Goal: Obtain resource: Obtain resource

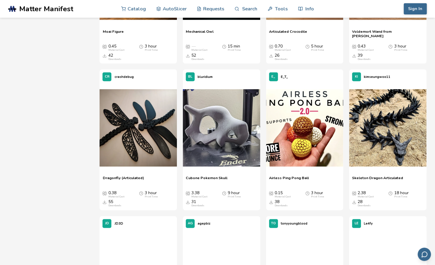
scroll to position [323, 0]
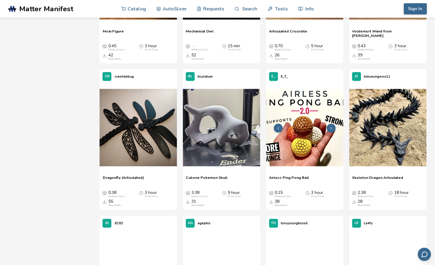
click at [329, 111] on img at bounding box center [304, 127] width 77 height 77
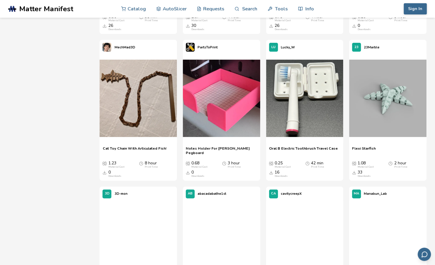
scroll to position [2708, 0]
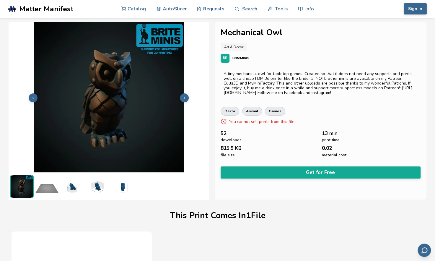
click at [187, 98] on button at bounding box center [184, 97] width 9 height 9
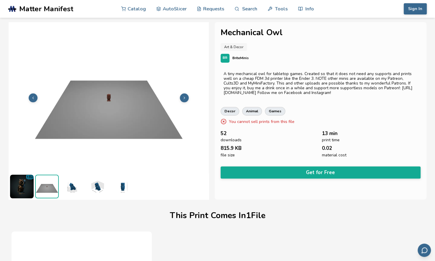
click at [187, 98] on button at bounding box center [184, 97] width 9 height 9
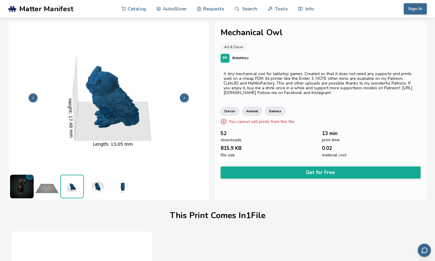
click at [187, 98] on button at bounding box center [184, 97] width 9 height 9
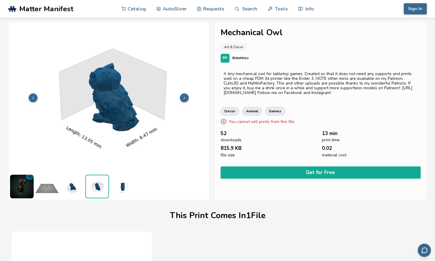
click at [187, 98] on button at bounding box center [184, 97] width 9 height 9
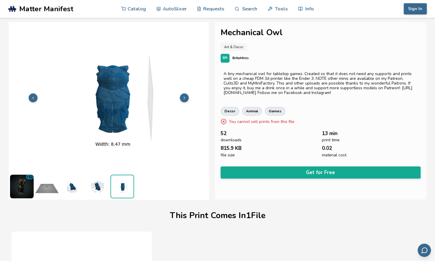
click at [187, 98] on button at bounding box center [184, 97] width 9 height 9
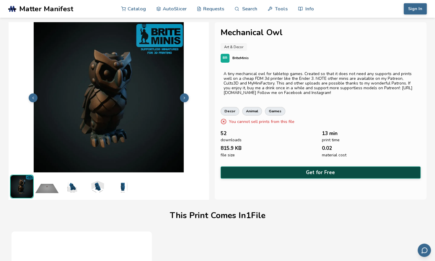
click at [299, 170] on button "Get for Free" at bounding box center [321, 172] width 200 height 12
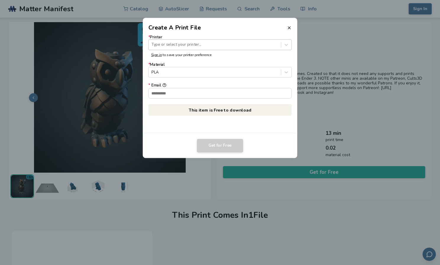
click at [191, 42] on div at bounding box center [214, 45] width 126 height 6
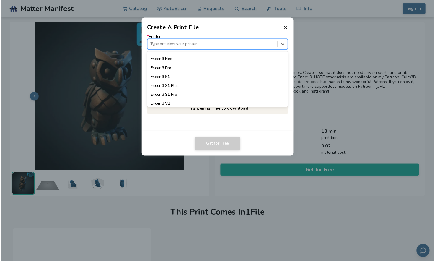
scroll to position [358, 0]
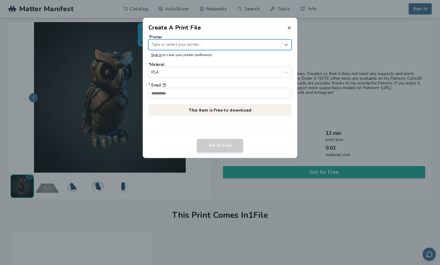
click at [196, 45] on div at bounding box center [214, 45] width 126 height 6
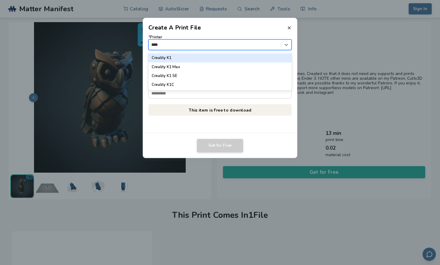
type input "****"
click at [293, 28] on header "Create A Print File" at bounding box center [220, 25] width 155 height 14
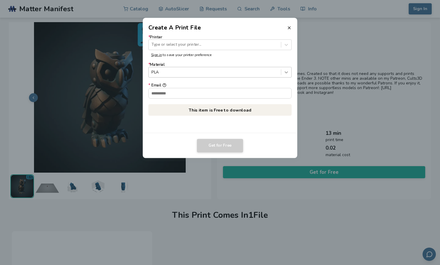
click at [288, 72] on icon at bounding box center [286, 73] width 6 height 6
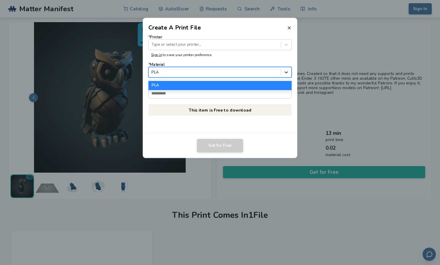
click at [288, 72] on icon at bounding box center [286, 73] width 6 height 6
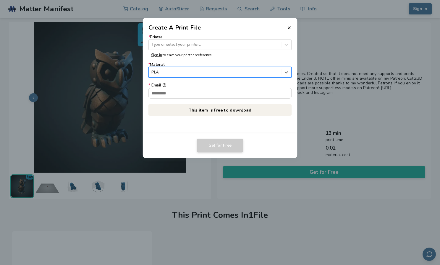
click at [288, 25] on header "Create A Print File" at bounding box center [220, 25] width 155 height 14
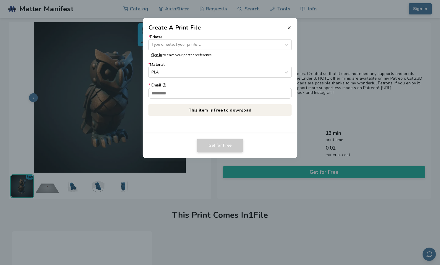
click at [289, 27] on icon at bounding box center [289, 27] width 5 height 5
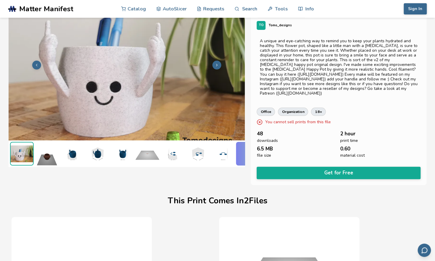
scroll to position [1, 2]
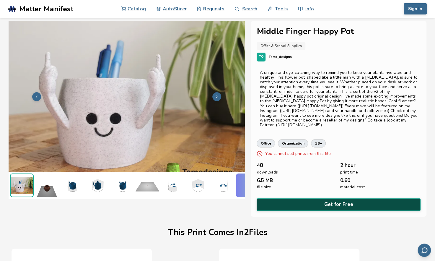
click at [343, 199] on button "Get for Free" at bounding box center [339, 204] width 164 height 12
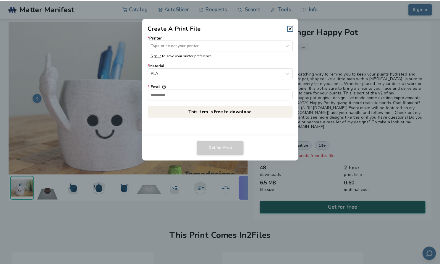
scroll to position [1, 0]
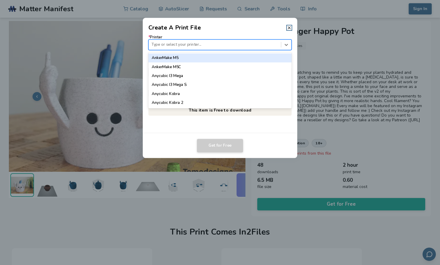
click at [207, 42] on div at bounding box center [214, 45] width 126 height 6
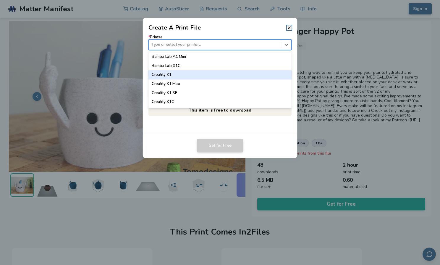
scroll to position [144, 0]
click at [183, 76] on div "Creality K1" at bounding box center [219, 74] width 143 height 9
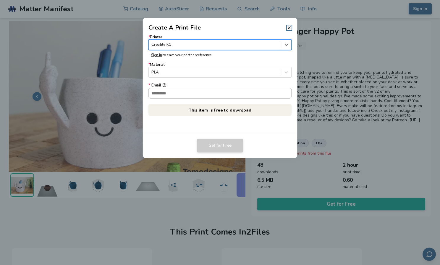
click at [197, 97] on input "* Email" at bounding box center [220, 93] width 143 height 10
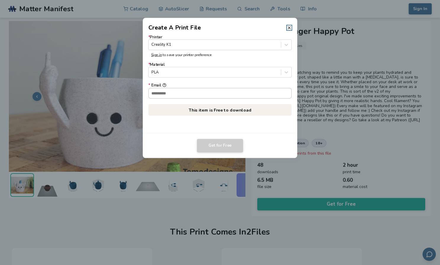
click at [190, 93] on input "* Email" at bounding box center [220, 93] width 143 height 10
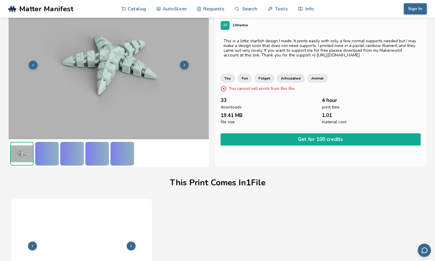
scroll to position [87, 0]
